Goal: Task Accomplishment & Management: Manage account settings

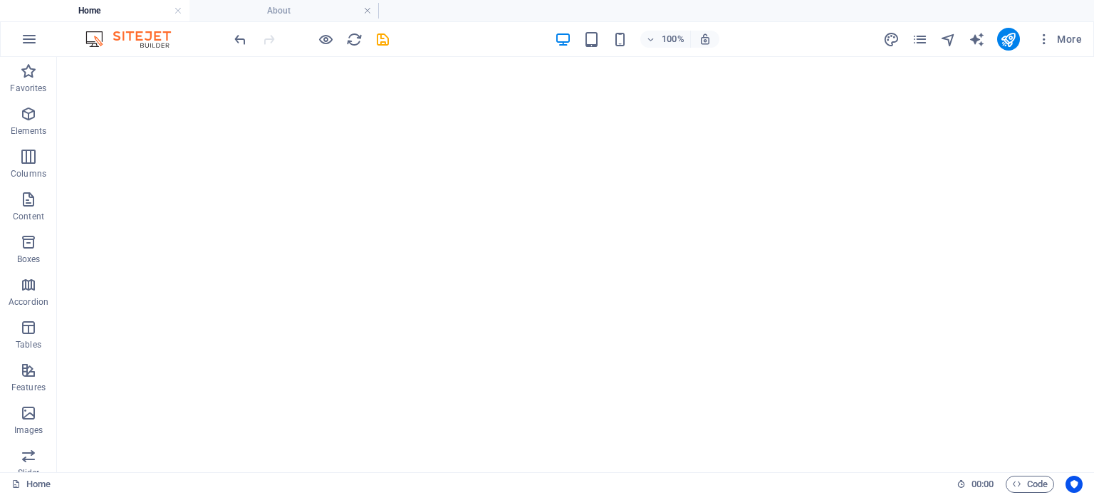
scroll to position [584, 0]
click at [923, 38] on icon "pages" at bounding box center [920, 39] width 16 height 16
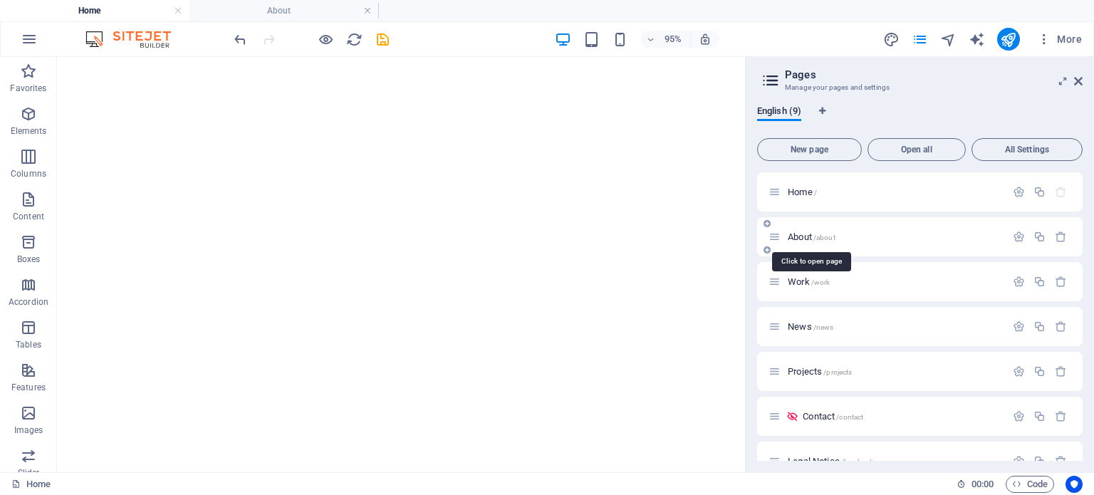
click at [826, 239] on span "/about" at bounding box center [825, 238] width 22 height 8
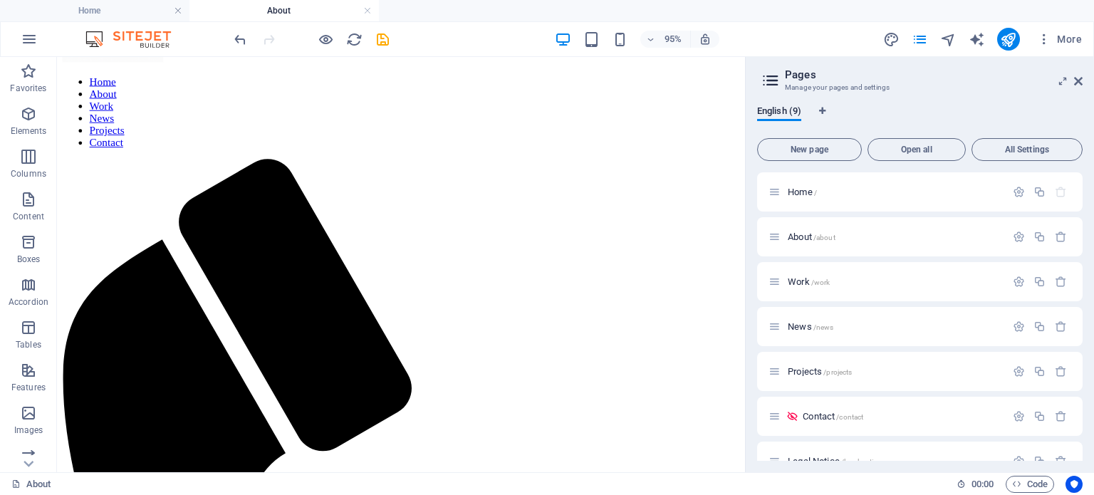
scroll to position [108, 0]
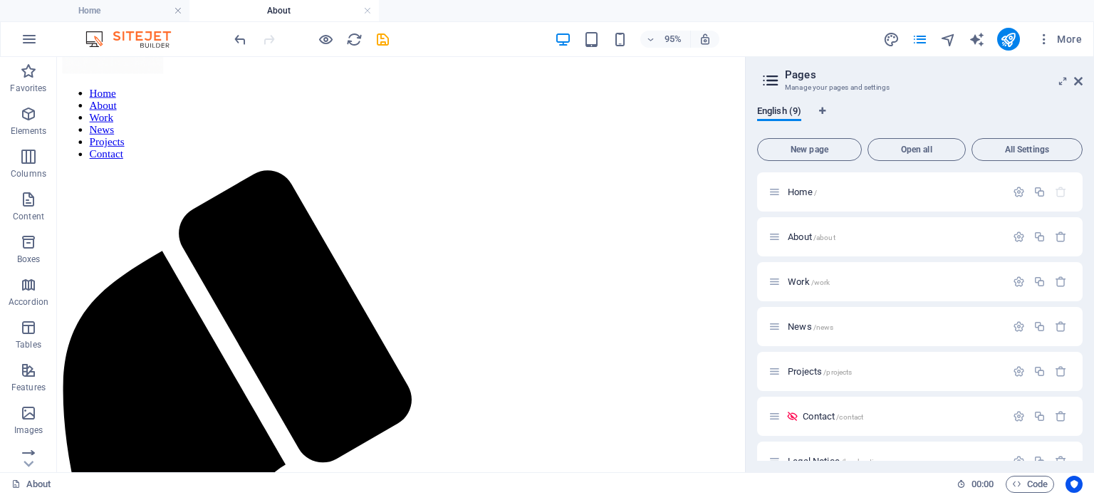
drag, startPoint x: 779, startPoint y: 192, endPoint x: 809, endPoint y: 224, distance: 44.4
click at [673, 33] on h6 "95%" at bounding box center [673, 39] width 23 height 17
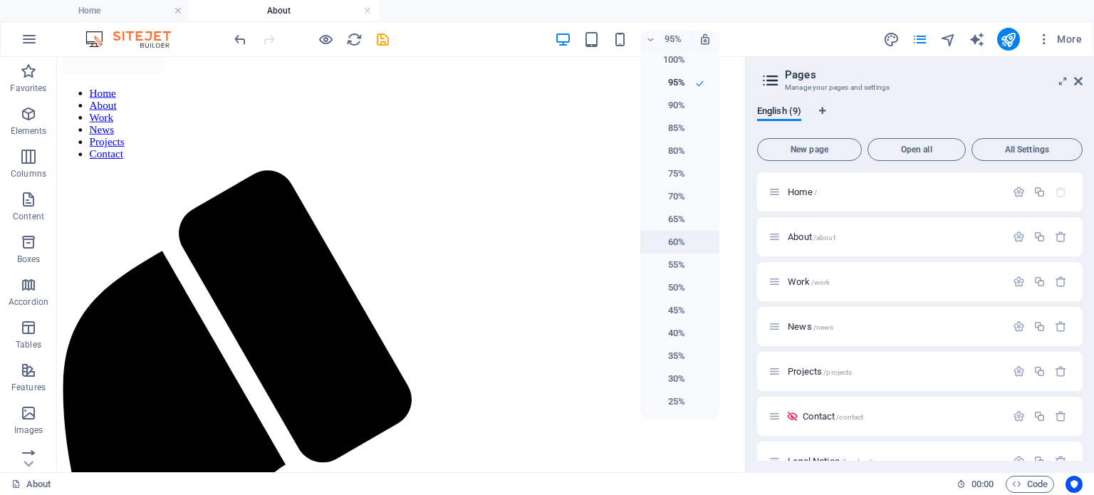
click at [686, 242] on li "60%" at bounding box center [679, 242] width 79 height 23
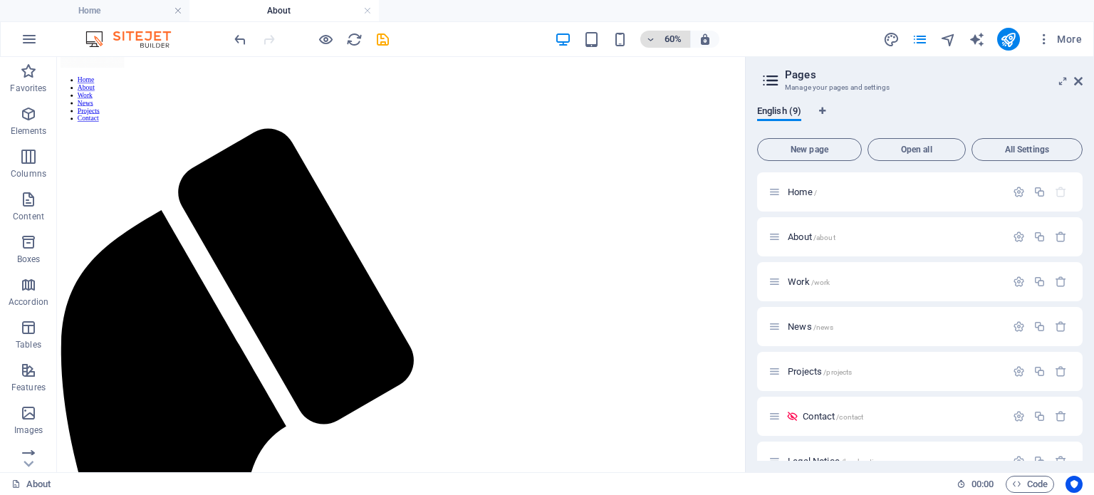
click at [670, 46] on h6 "60%" at bounding box center [673, 39] width 23 height 17
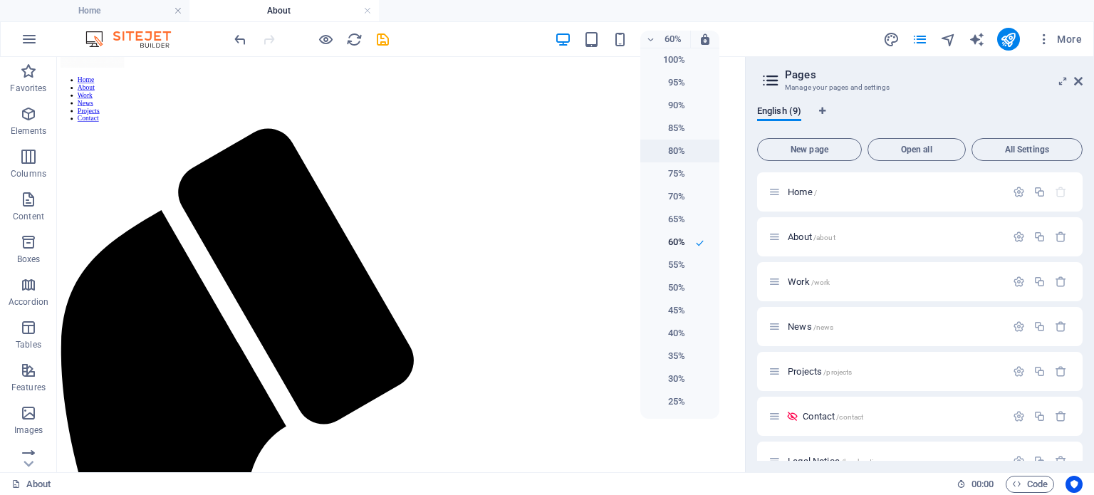
click at [675, 153] on h6 "80%" at bounding box center [667, 150] width 36 height 17
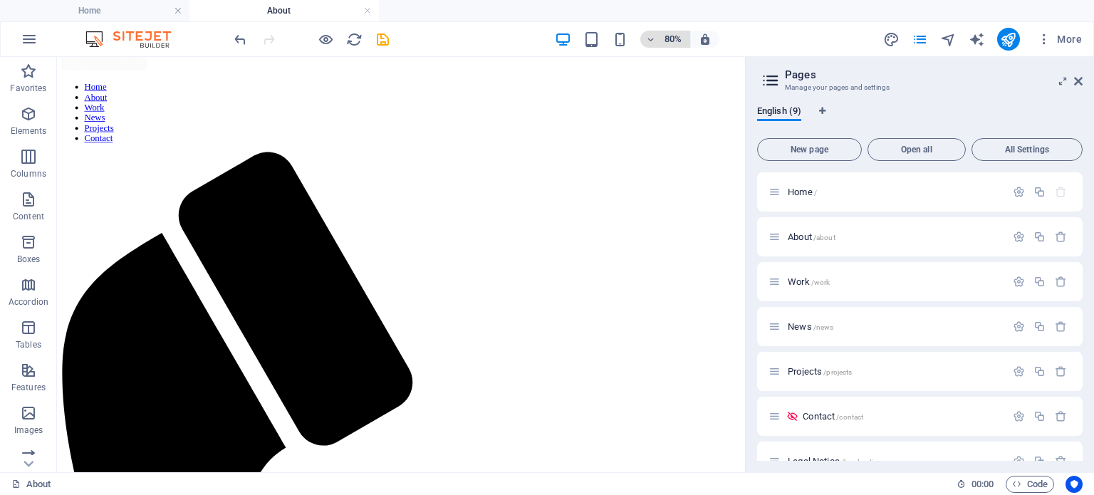
click at [669, 40] on h6 "80%" at bounding box center [673, 39] width 23 height 17
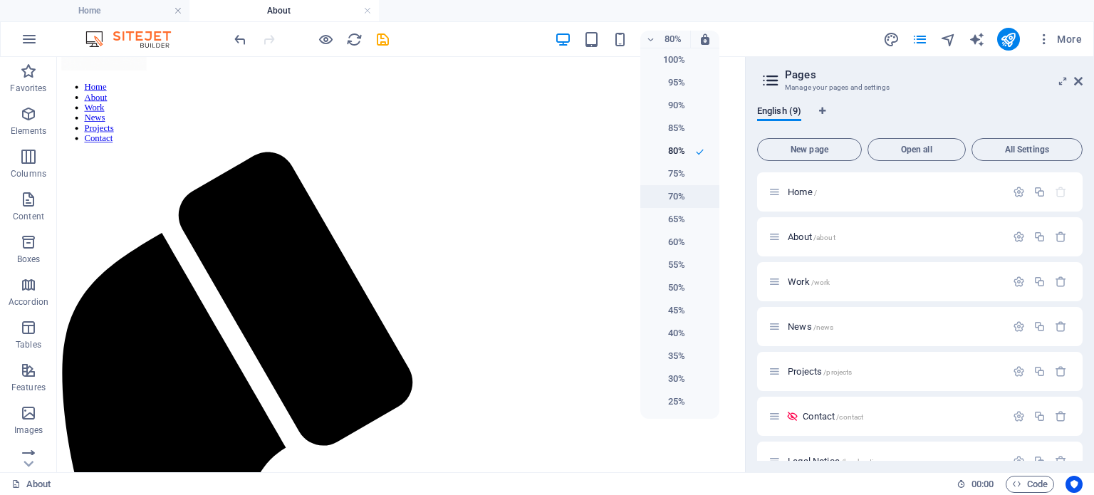
click at [680, 193] on h6 "70%" at bounding box center [667, 196] width 36 height 17
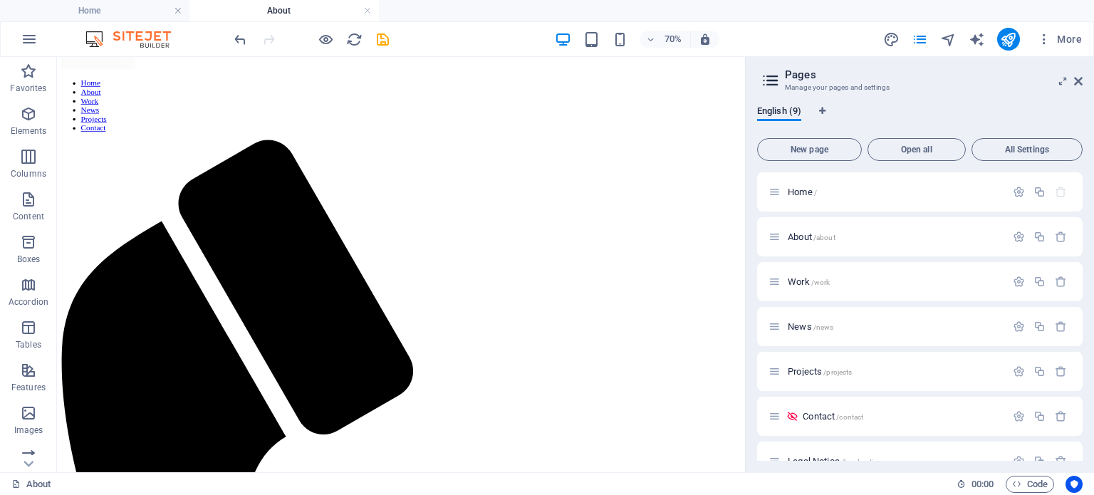
click at [1084, 79] on aside "Pages Manage your pages and settings English (9) New page Open all All Settings…" at bounding box center [919, 264] width 349 height 415
click at [1080, 79] on icon at bounding box center [1078, 81] width 9 height 11
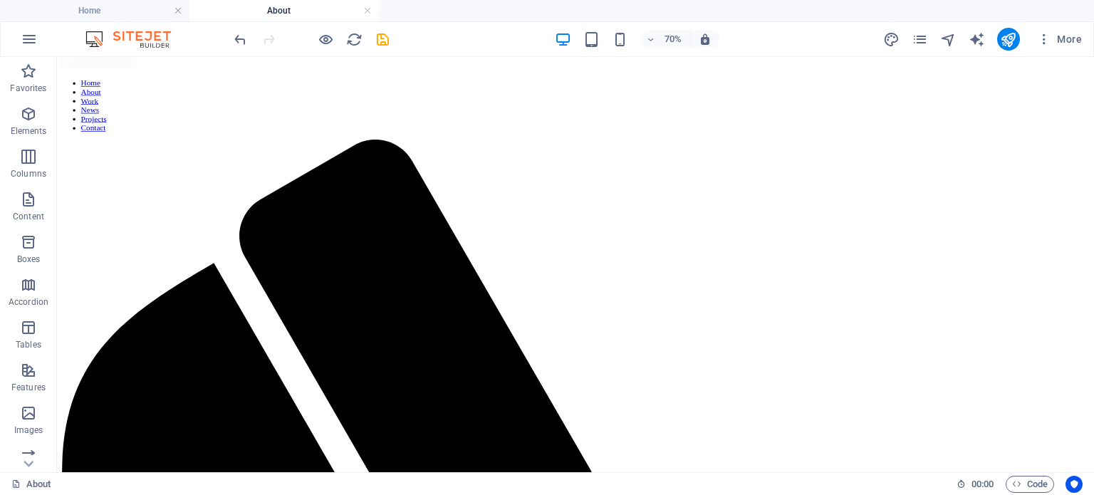
click at [917, 28] on div "More" at bounding box center [985, 39] width 204 height 23
click at [920, 33] on icon "pages" at bounding box center [920, 39] width 16 height 16
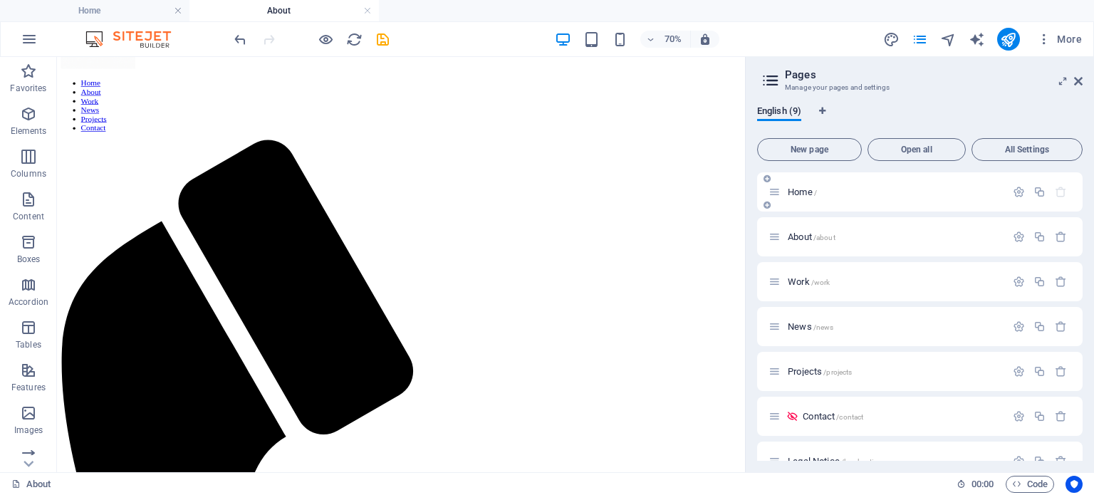
click at [824, 190] on p "Home /" at bounding box center [895, 191] width 214 height 9
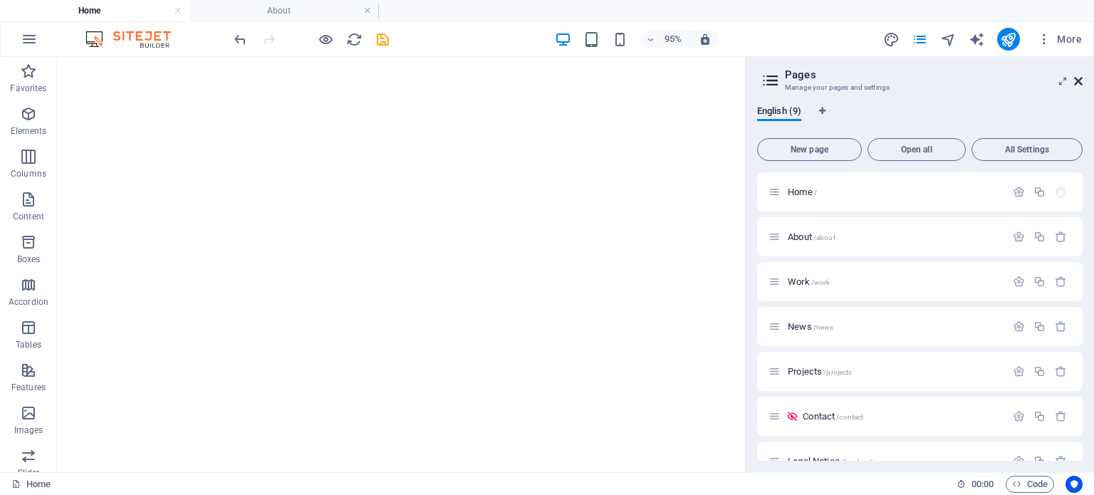
click at [1079, 76] on icon at bounding box center [1078, 81] width 9 height 11
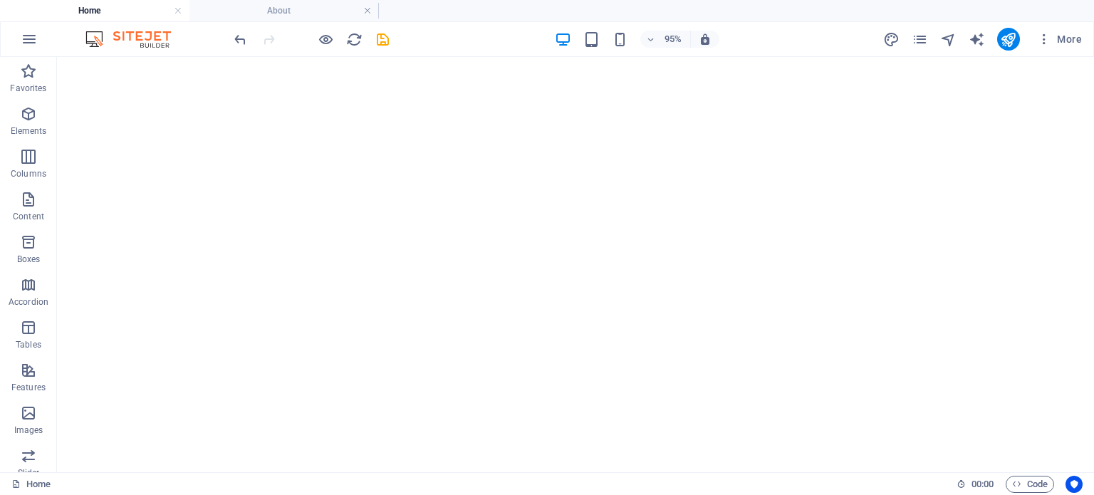
scroll to position [617, 0]
drag, startPoint x: 382, startPoint y: 291, endPoint x: 311, endPoint y: 96, distance: 207.6
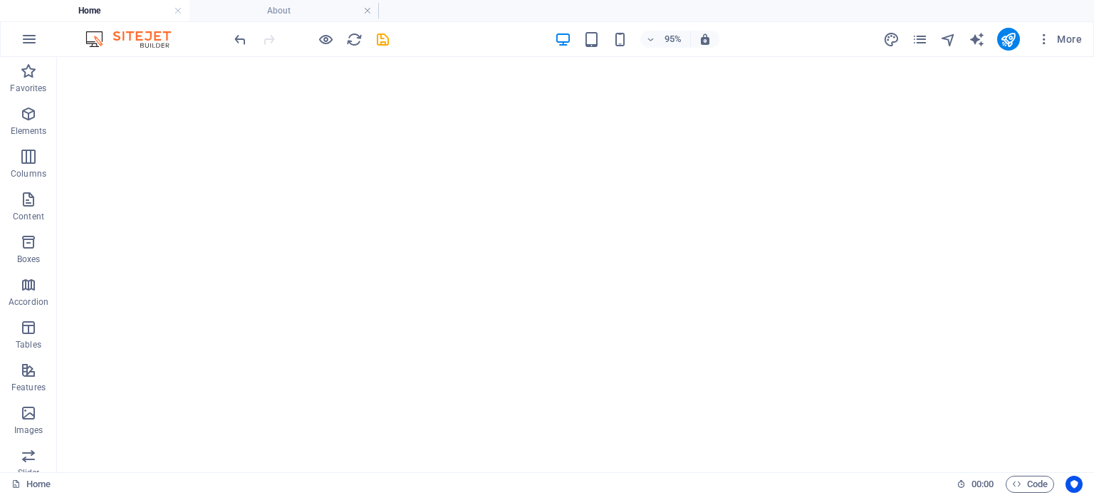
scroll to position [772, 0]
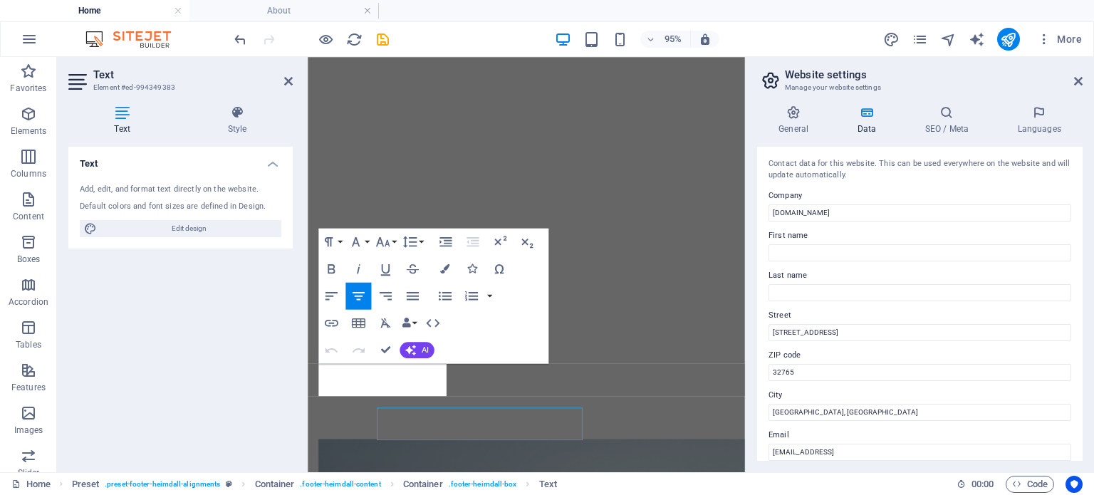
scroll to position [698, 0]
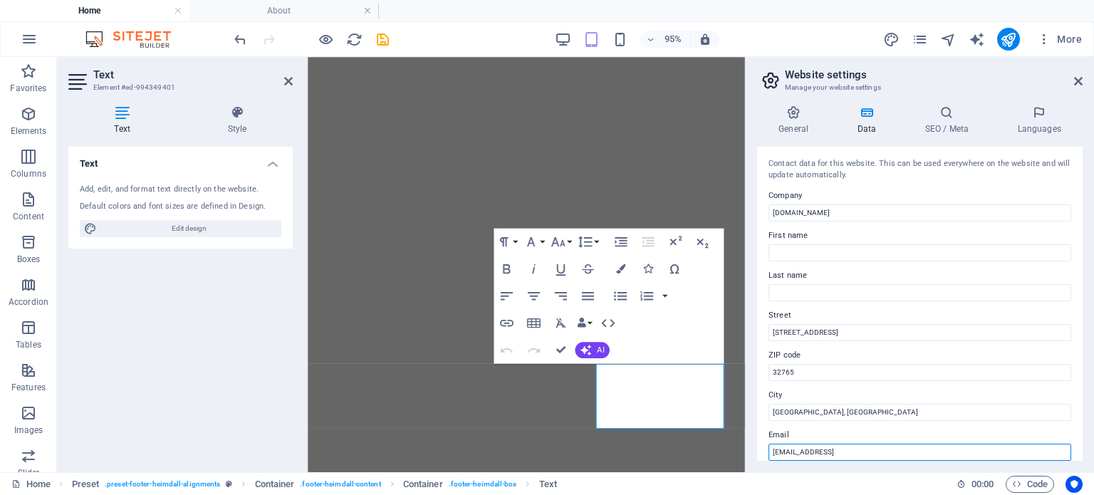
click at [945, 452] on input "[EMAIL_ADDRESS]" at bounding box center [920, 452] width 303 height 17
type input "2"
type input "[EMAIL_ADDRESS][DOMAIN_NAME]"
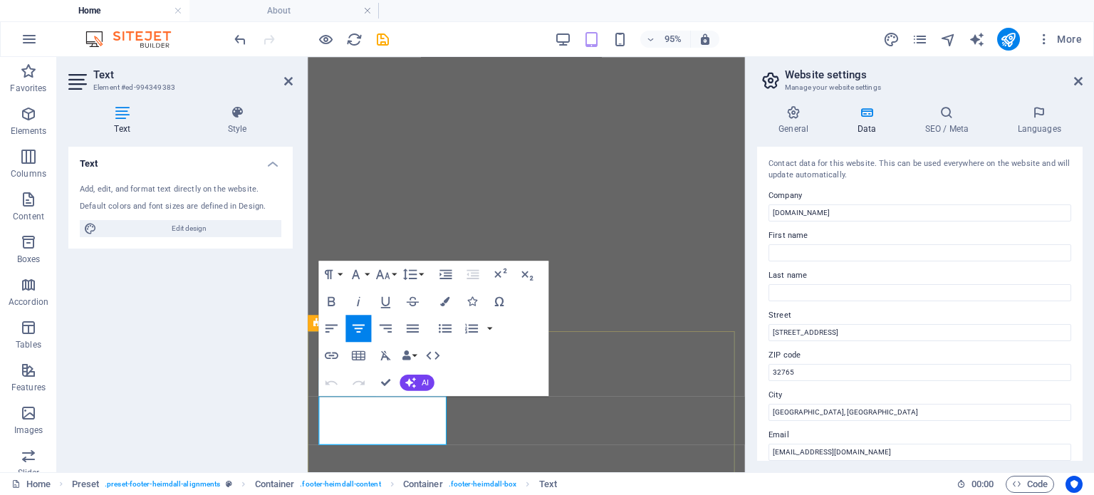
click at [1079, 78] on icon at bounding box center [1078, 81] width 9 height 11
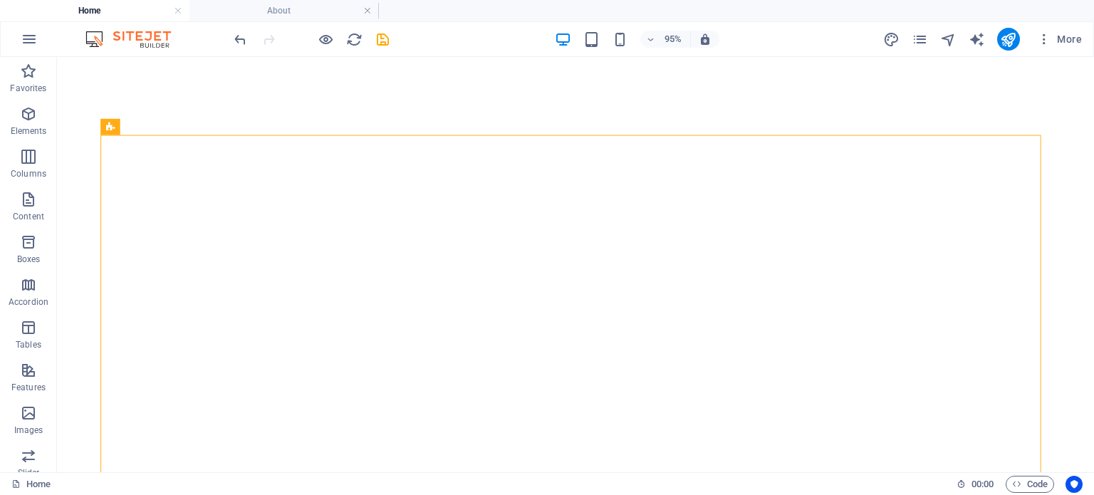
scroll to position [521, 0]
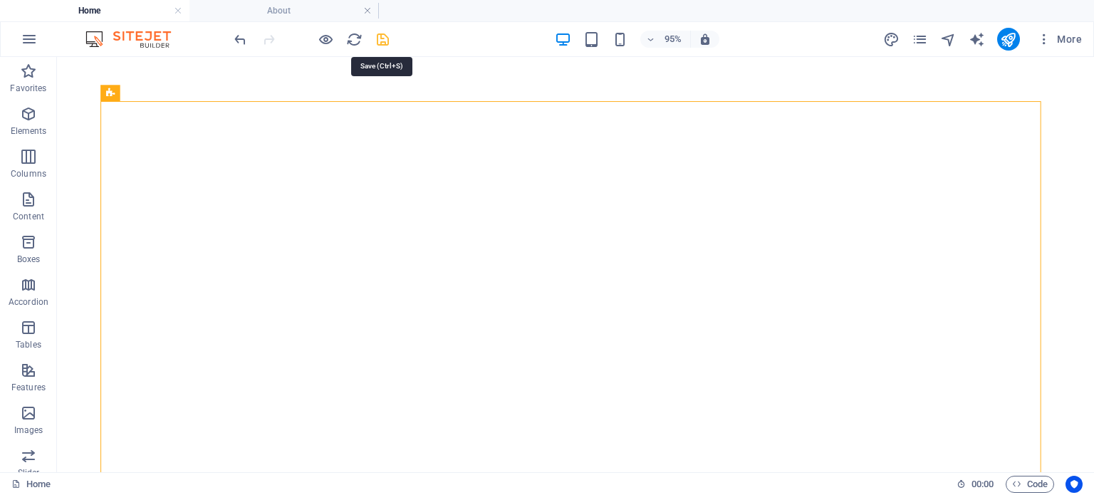
click at [386, 38] on icon "save" at bounding box center [383, 39] width 16 height 16
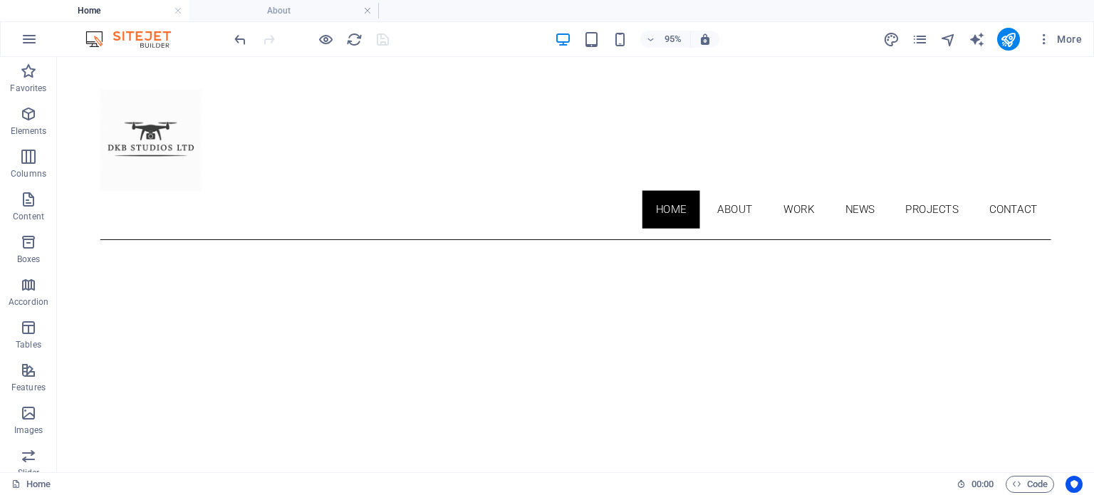
scroll to position [0, 0]
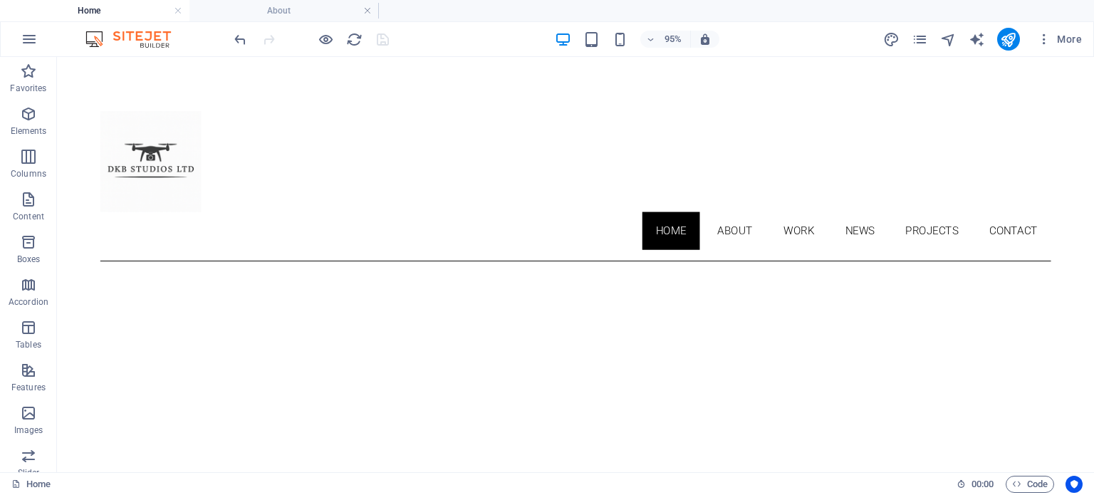
drag, startPoint x: 1148, startPoint y: 297, endPoint x: 1151, endPoint y: 105, distance: 192.4
